Goal: Go to known website: Access a specific website the user already knows

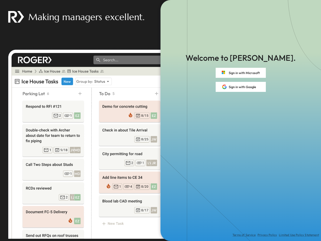
click at [161, 121] on div "Terms of Service Privacy Policy Limited Use Policy Statement" at bounding box center [241, 166] width 161 height 149
click at [241, 73] on button "Sign in with Microsoft" at bounding box center [241, 73] width 50 height 10
click at [241, 87] on button "Sign in with Google" at bounding box center [241, 87] width 50 height 10
